Goal: Task Accomplishment & Management: Complete application form

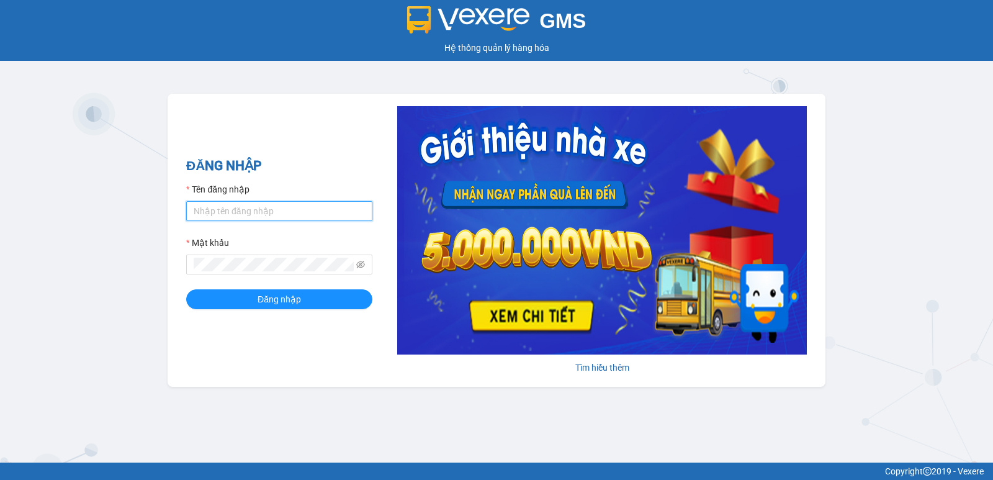
click at [292, 212] on input "Tên đăng nhập" at bounding box center [279, 211] width 186 height 20
type input "anhkiet.tuanhung"
click at [186, 289] on button "Đăng nhập" at bounding box center [279, 299] width 186 height 20
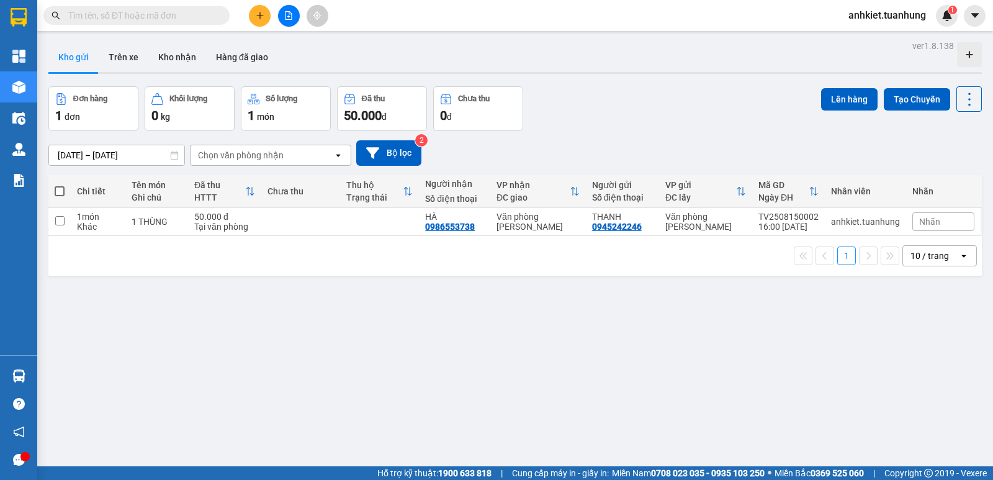
paste input "0854990990"
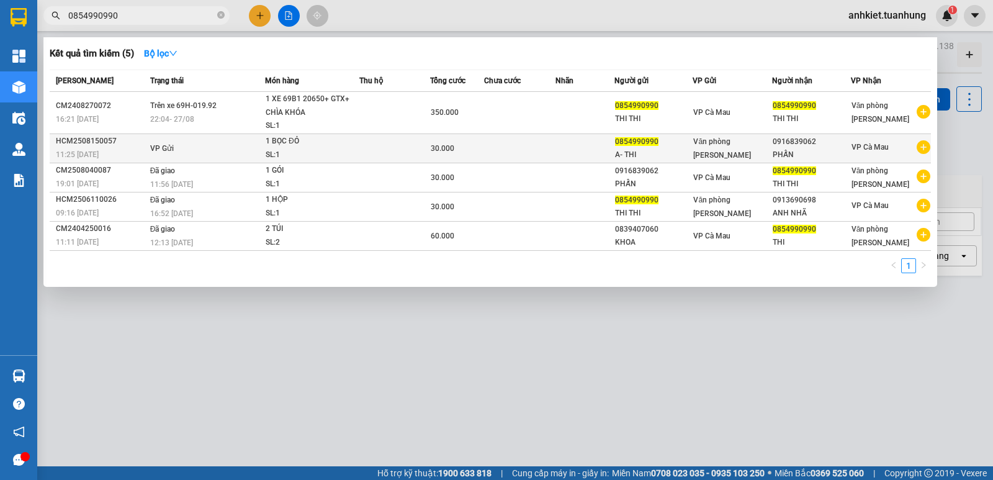
type input "0854990990"
click at [269, 141] on div "1 BỌC ĐỎ" at bounding box center [312, 142] width 93 height 14
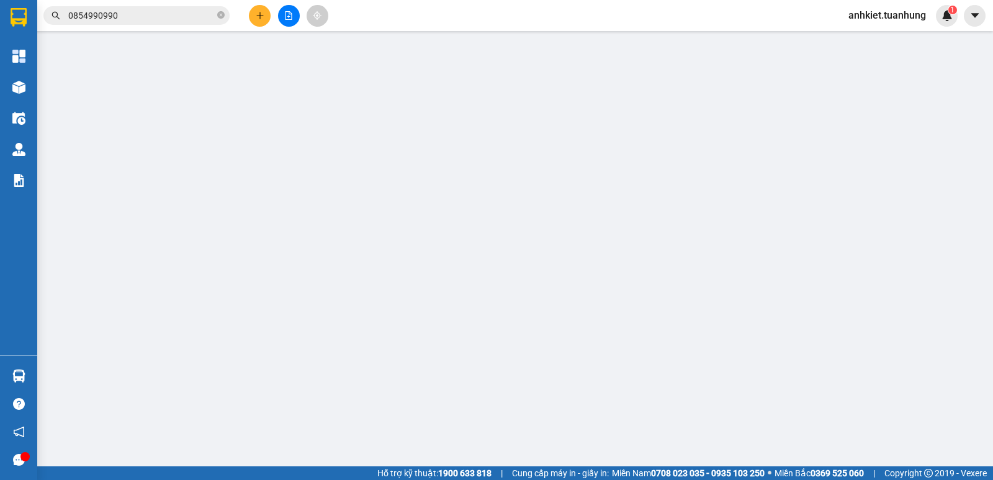
type input "0854990990"
type input "A- THI"
type input "0916839062"
type input "PHẤN"
type input "30.000"
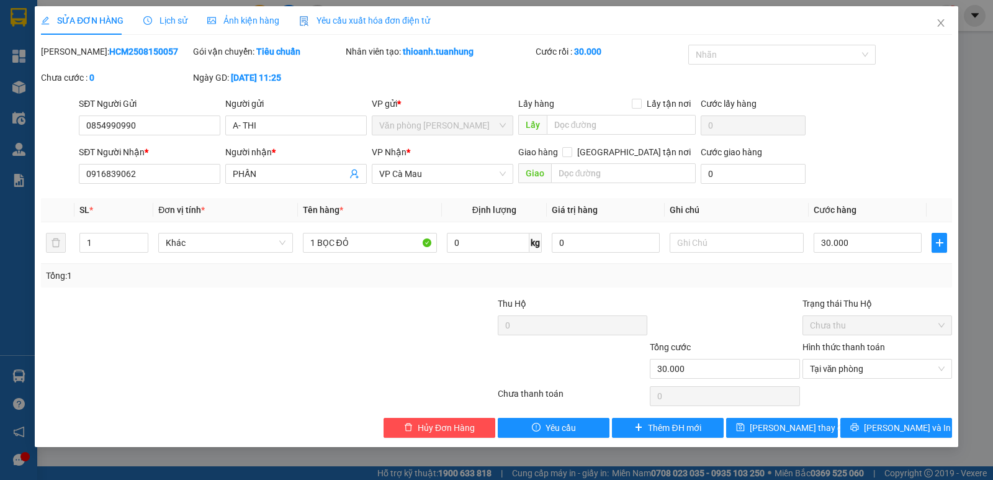
click at [174, 24] on span "Lịch sử" at bounding box center [165, 21] width 44 height 10
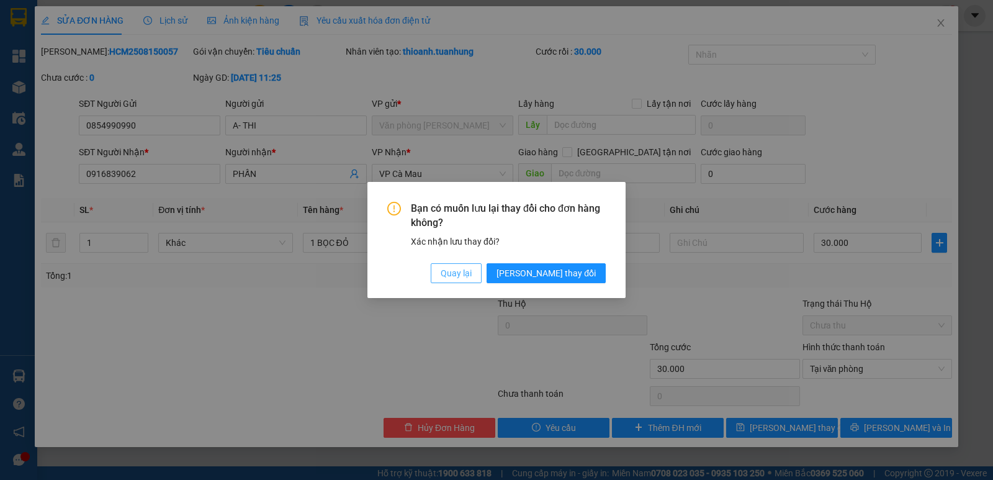
click at [471, 266] on span "Quay lại" at bounding box center [455, 273] width 31 height 14
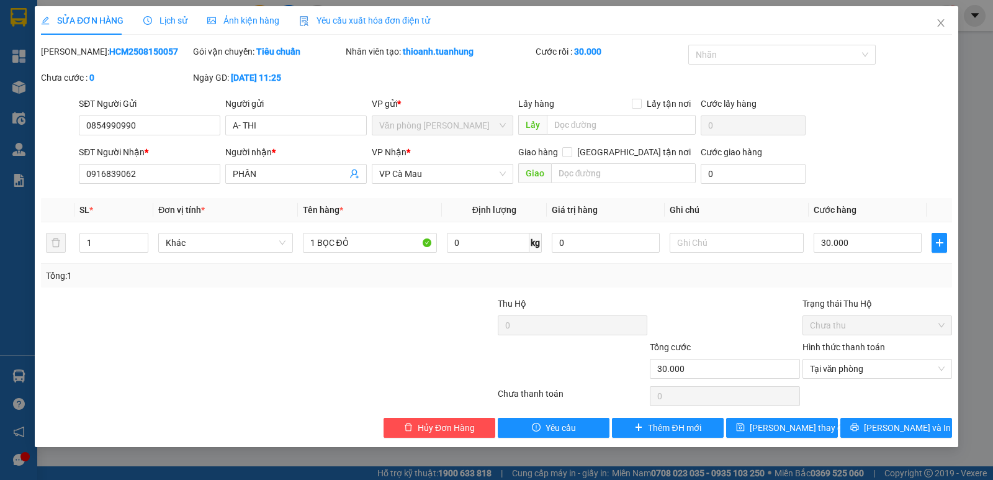
click at [167, 24] on span "Lịch sử" at bounding box center [165, 21] width 44 height 10
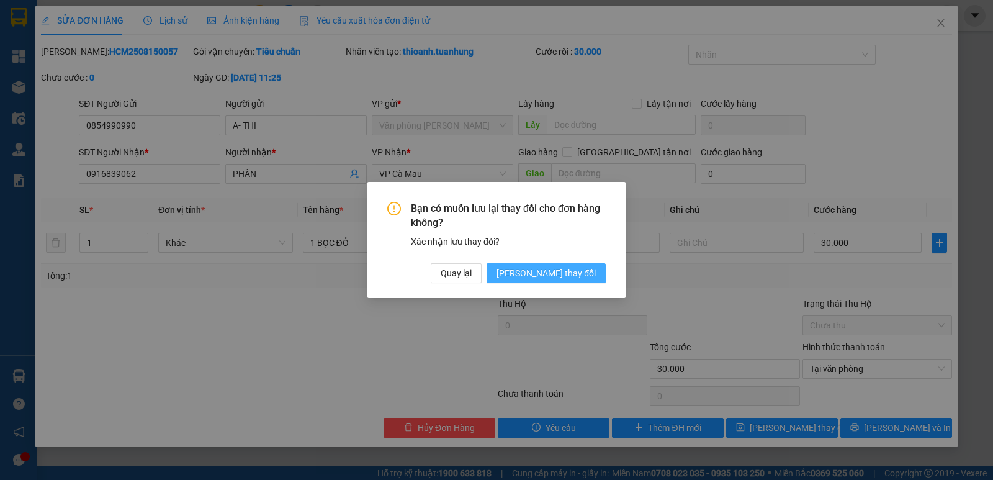
click at [579, 269] on span "[PERSON_NAME] thay đổi" at bounding box center [545, 273] width 99 height 14
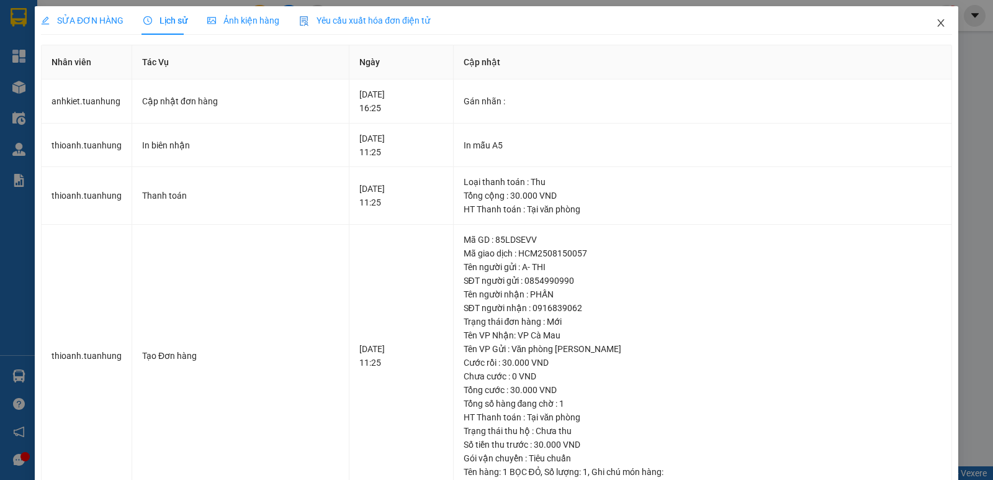
click at [936, 20] on icon "close" at bounding box center [940, 23] width 10 height 10
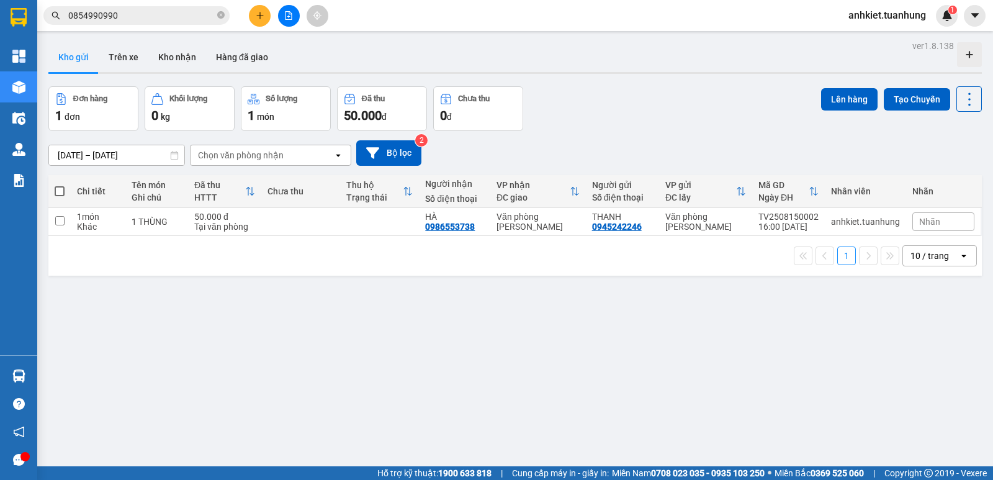
click at [217, 17] on span "0854990990" at bounding box center [136, 15] width 186 height 19
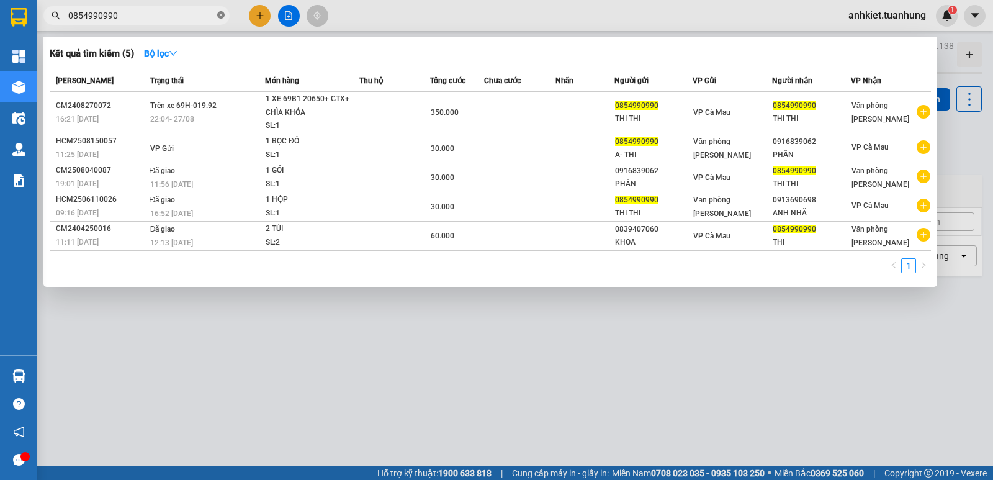
click at [219, 15] on icon "close-circle" at bounding box center [220, 14] width 7 height 7
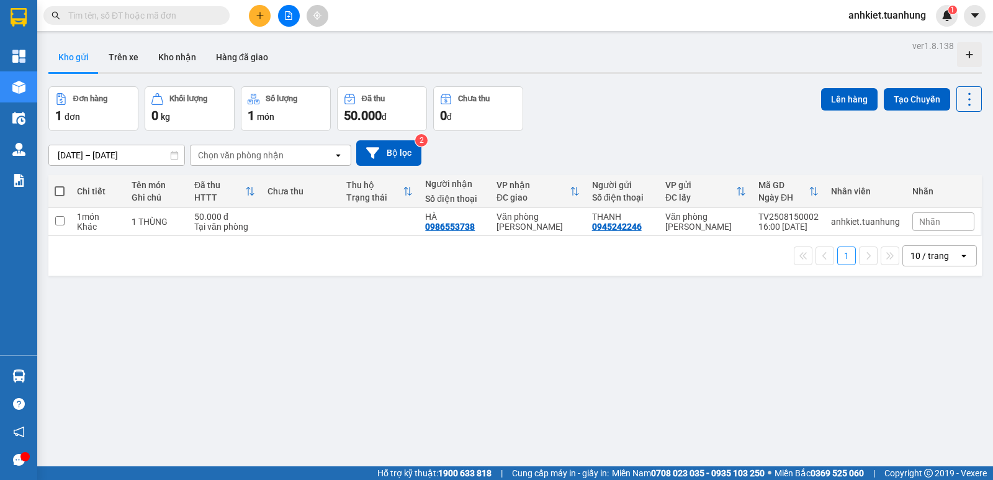
paste input "0916839062"
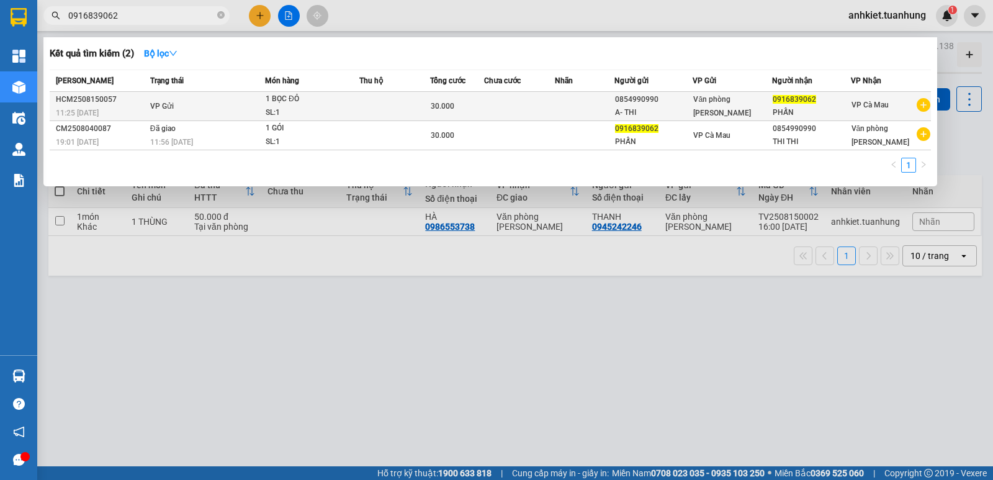
type input "0916839062"
click at [243, 109] on td "VP Gửi" at bounding box center [206, 106] width 118 height 29
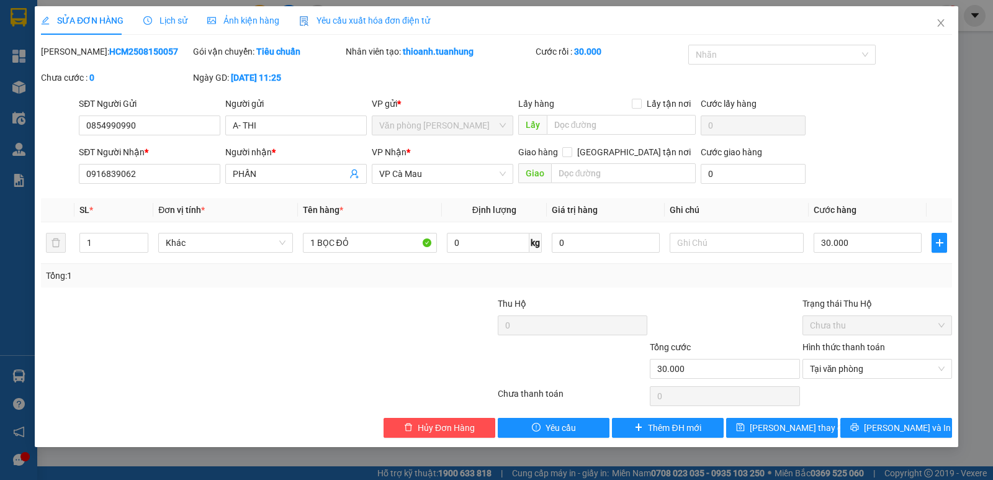
click at [176, 17] on span "Lịch sử" at bounding box center [165, 21] width 44 height 10
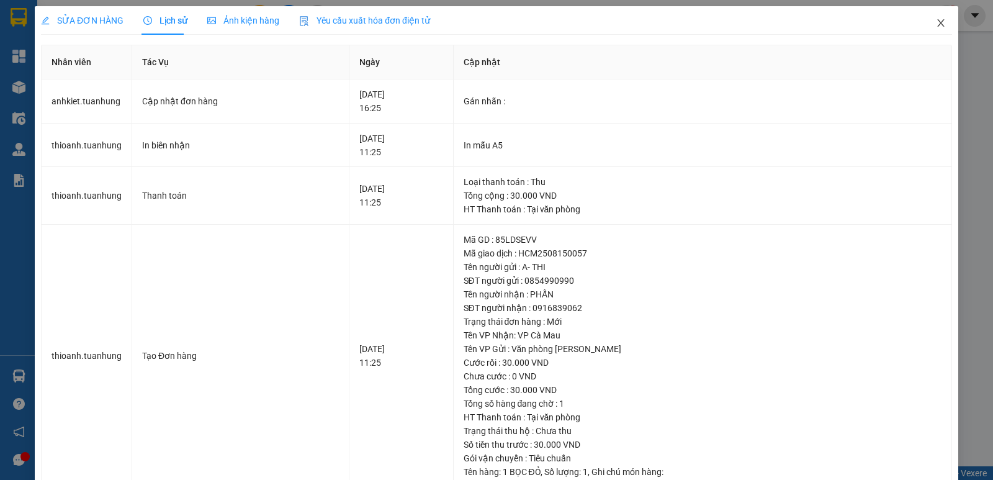
click at [935, 20] on icon "close" at bounding box center [940, 23] width 10 height 10
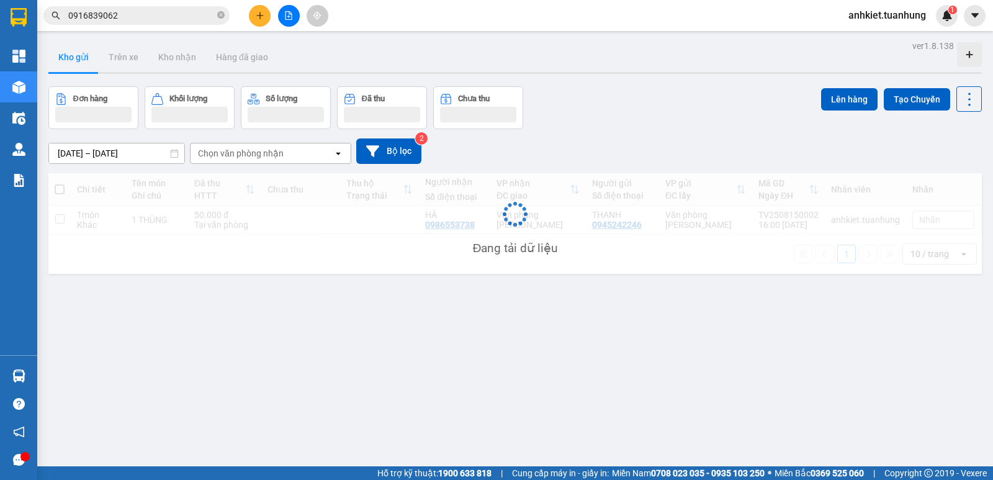
click at [161, 13] on input "0916839062" at bounding box center [141, 16] width 146 height 14
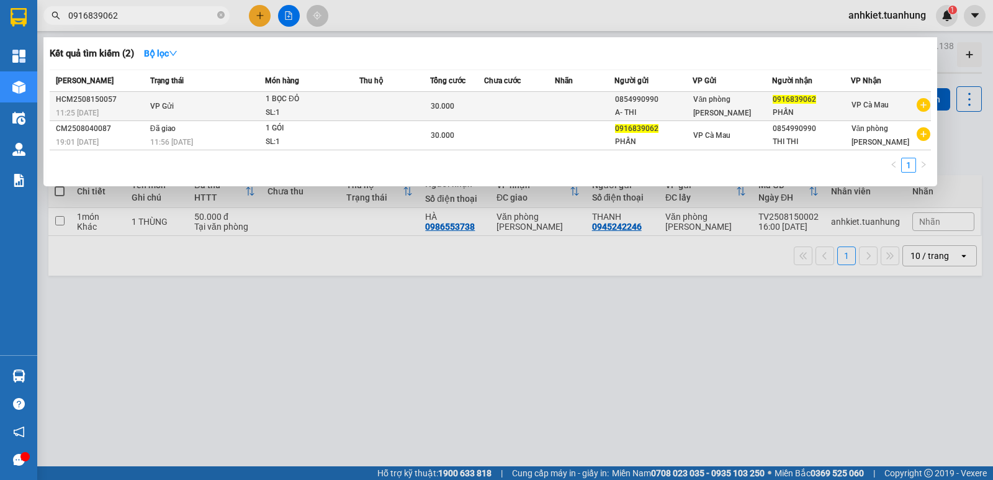
click at [316, 106] on div "SL: 1" at bounding box center [312, 113] width 93 height 14
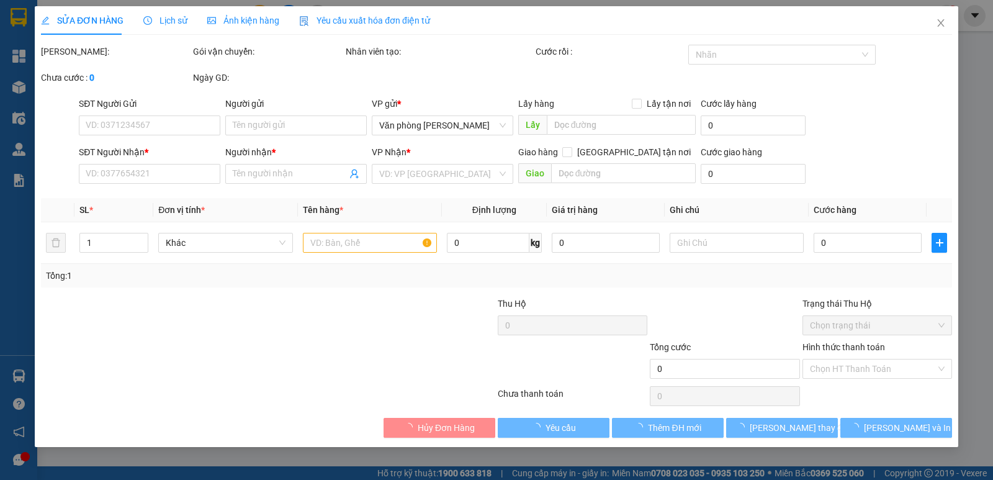
type input "0854990990"
type input "A- THI"
type input "0916839062"
type input "PHẤN"
type input "30.000"
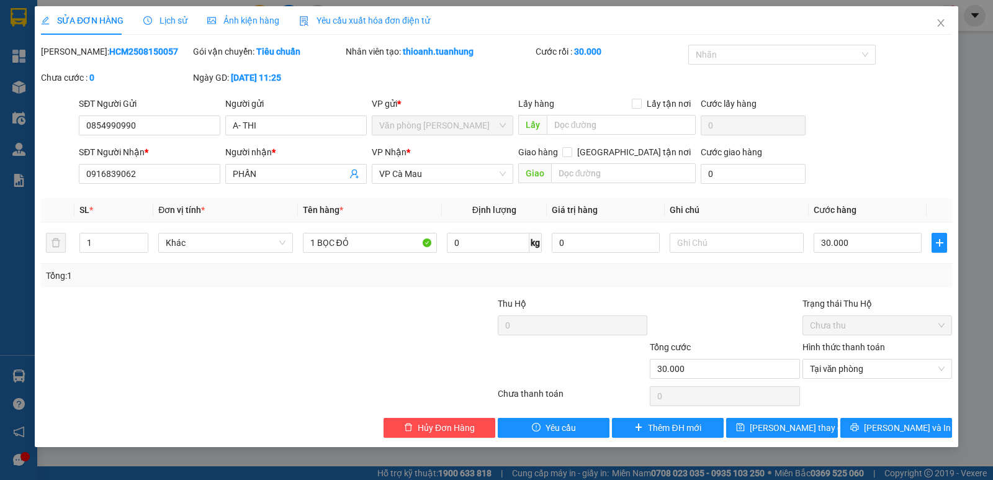
click at [177, 14] on div "Lịch sử" at bounding box center [165, 21] width 44 height 14
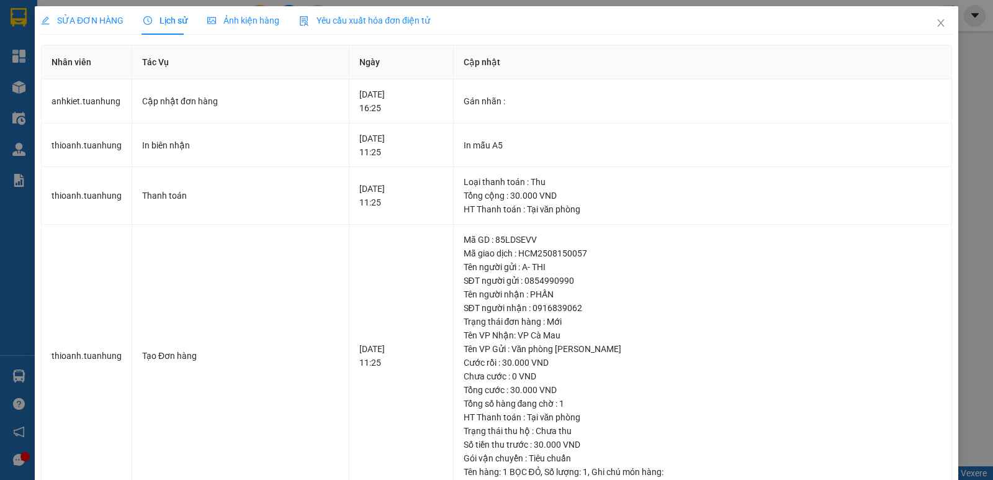
click at [97, 27] on div "SỬA ĐƠN HÀNG" at bounding box center [82, 20] width 83 height 29
